Goal: Transaction & Acquisition: Book appointment/travel/reservation

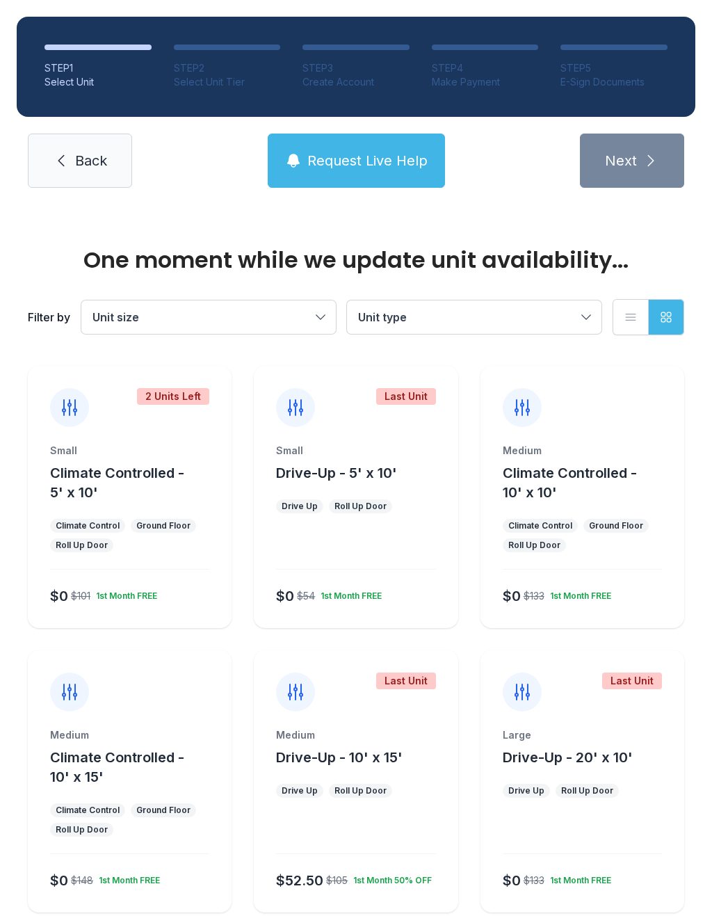
click at [312, 317] on button "Unit size" at bounding box center [208, 316] width 254 height 33
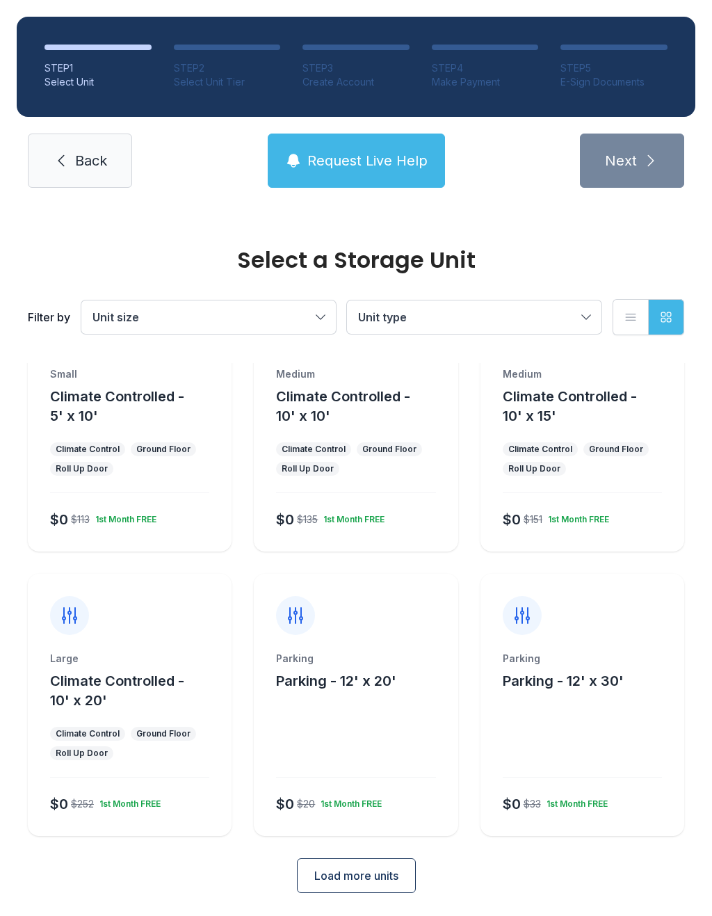
scroll to position [75, 0]
click at [161, 494] on div "Small Climate Controlled - 5' x 10' Climate Control Ground Floor Roll Up Door $…" at bounding box center [130, 460] width 204 height 184
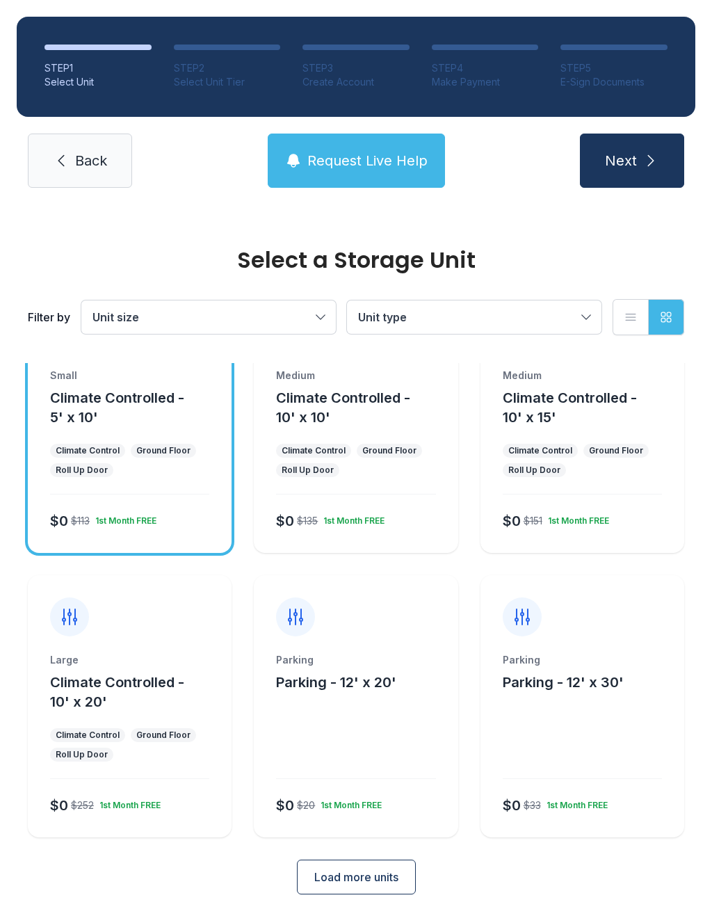
click at [349, 444] on li "Climate Control" at bounding box center [313, 451] width 75 height 14
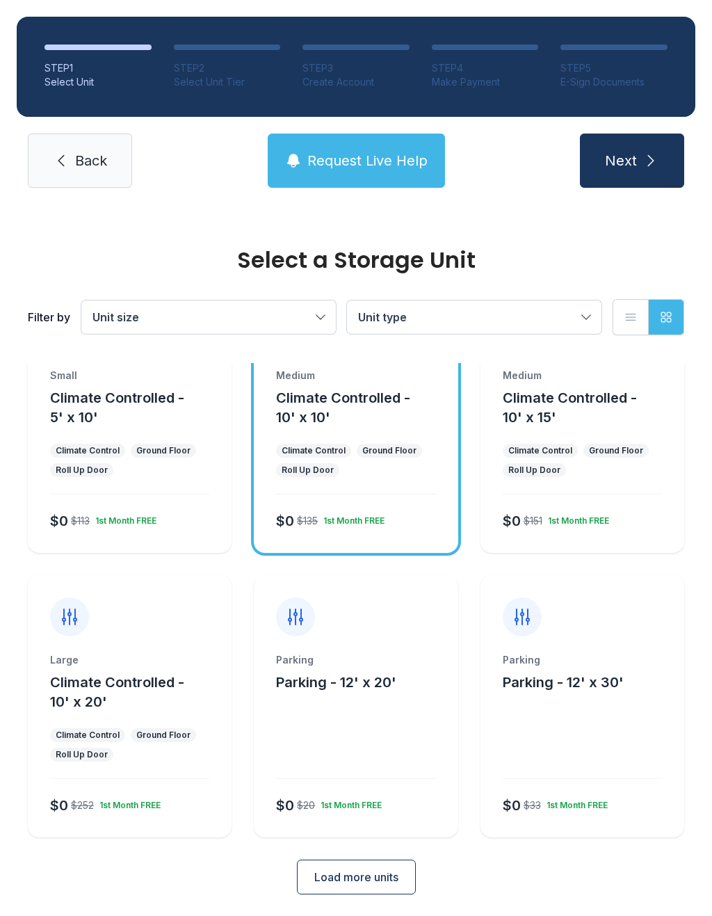
click at [362, 471] on ul "Climate Control Ground Floor Roll Up Door" at bounding box center [355, 460] width 159 height 33
click at [373, 483] on div "Medium Climate Controlled - 10' x 10' Climate Control Ground Floor Roll Up Door…" at bounding box center [356, 460] width 204 height 184
click at [279, 304] on button "Unit size" at bounding box center [208, 316] width 254 height 33
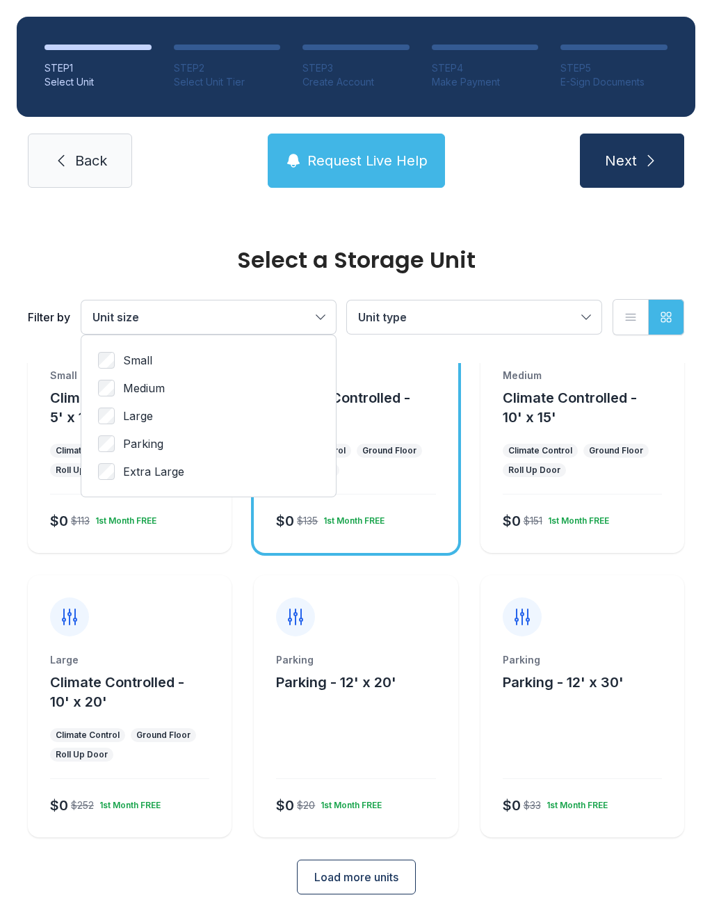
click at [524, 320] on span "Unit type" at bounding box center [467, 317] width 218 height 17
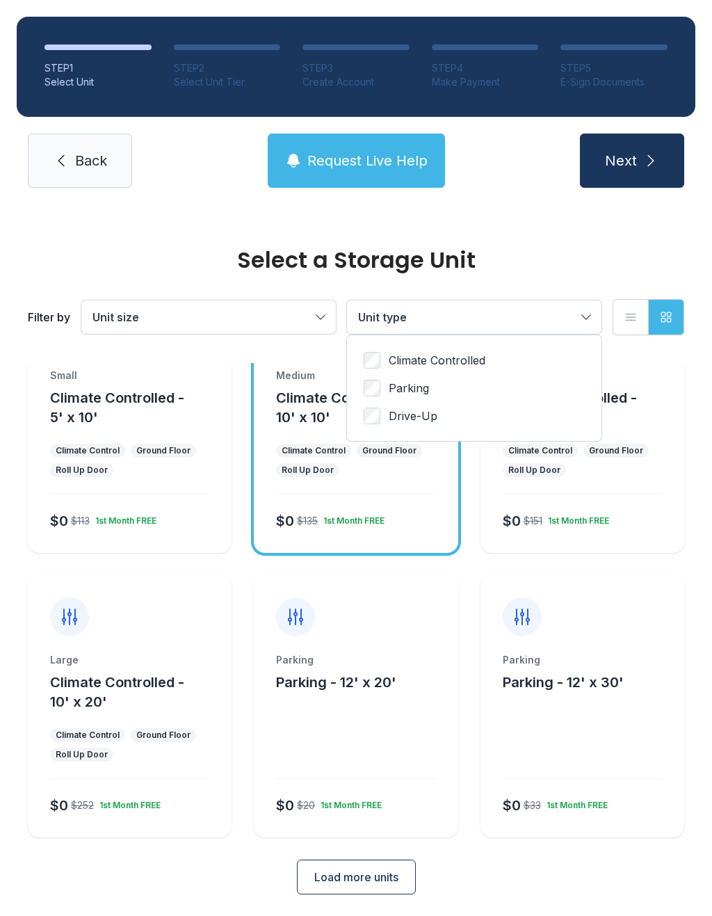
click at [521, 318] on span "Unit type" at bounding box center [467, 317] width 218 height 17
click at [528, 309] on span "Unit type" at bounding box center [467, 317] width 218 height 17
click at [96, 156] on span "Back" at bounding box center [91, 160] width 32 height 19
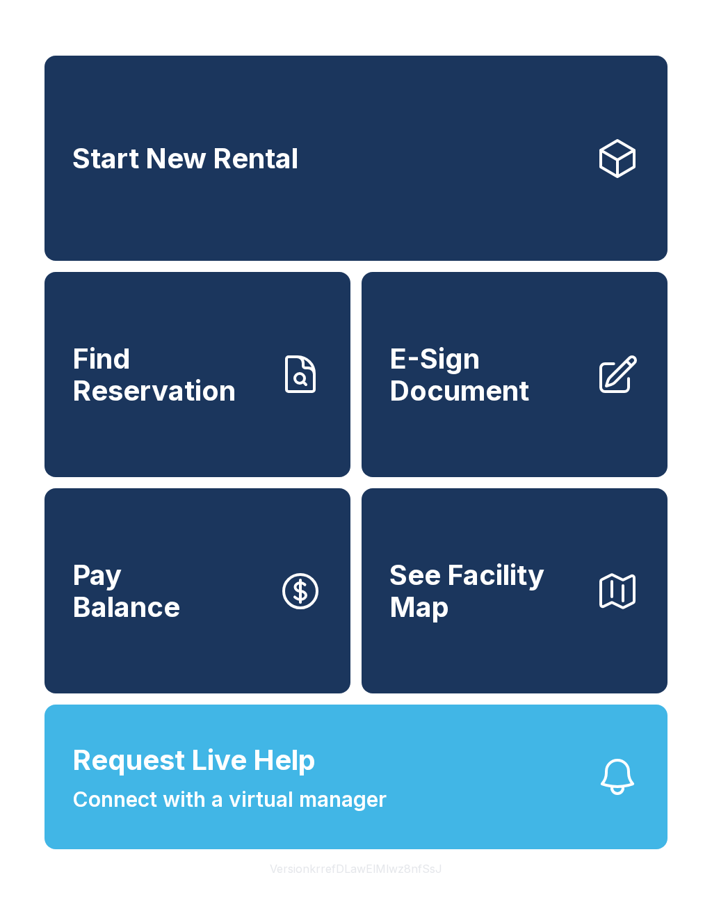
click at [378, 159] on link "Start New Rental" at bounding box center [355, 158] width 623 height 205
